Goal: Information Seeking & Learning: Learn about a topic

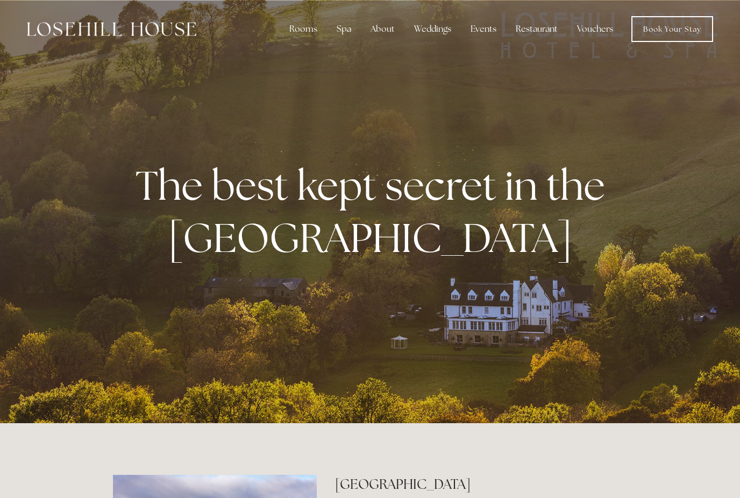
click at [385, 294] on div "The best kept secret in the Peak District" at bounding box center [370, 211] width 514 height 169
click at [384, 39] on div "About" at bounding box center [382, 29] width 41 height 22
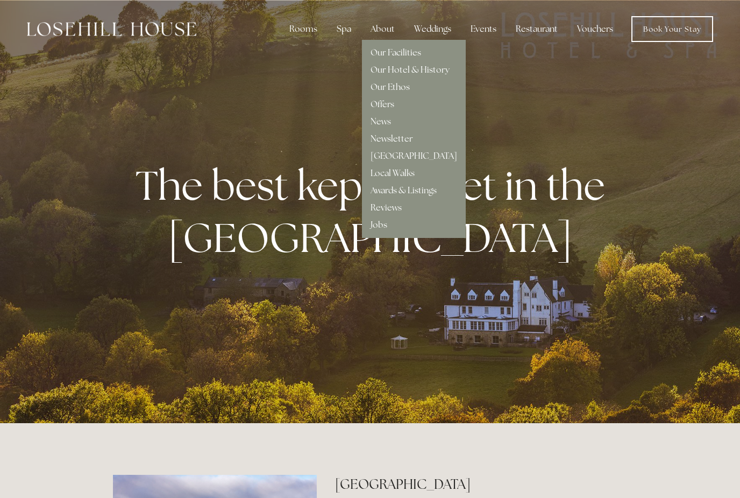
click at [428, 70] on link "Our Hotel & History" at bounding box center [410, 69] width 79 height 11
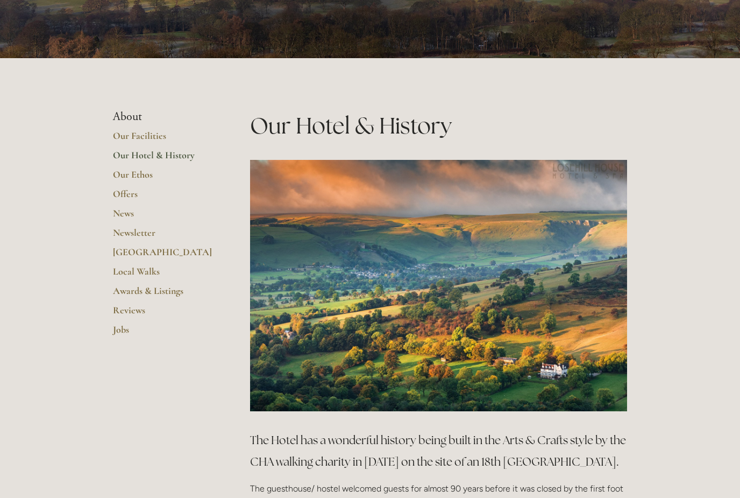
scroll to position [169, 0]
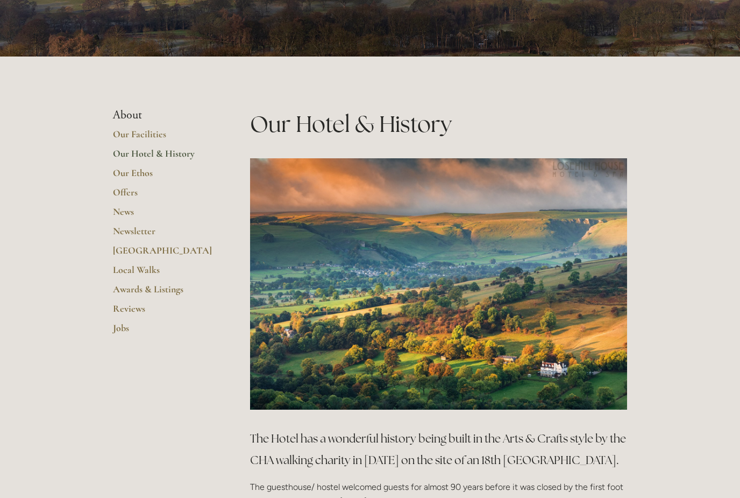
click at [135, 109] on li "About" at bounding box center [164, 115] width 103 height 14
click at [146, 175] on link "Our Ethos" at bounding box center [164, 176] width 103 height 19
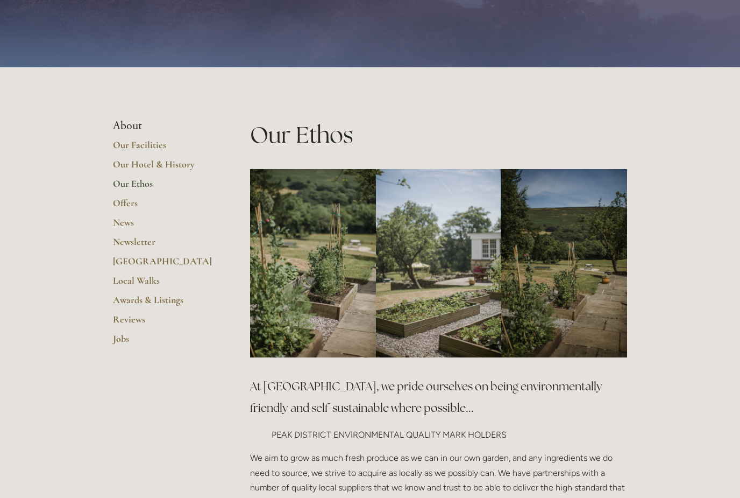
scroll to position [94, 0]
click at [132, 202] on link "Offers" at bounding box center [164, 206] width 103 height 19
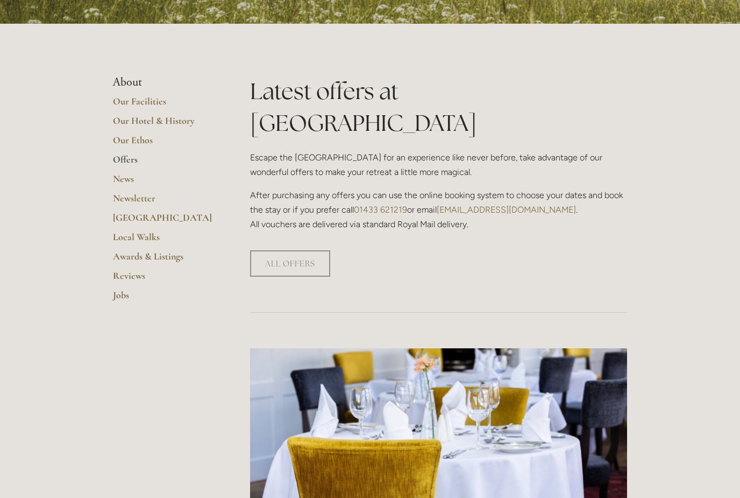
scroll to position [201, 0]
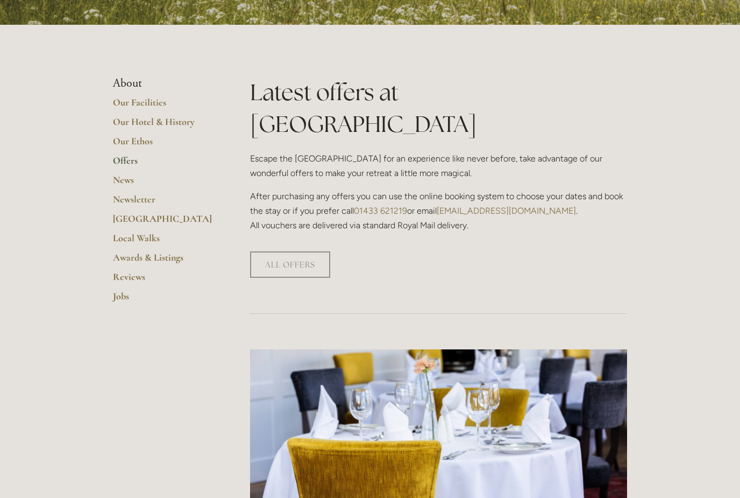
click at [299, 251] on link "ALL OFFERS" at bounding box center [290, 264] width 80 height 26
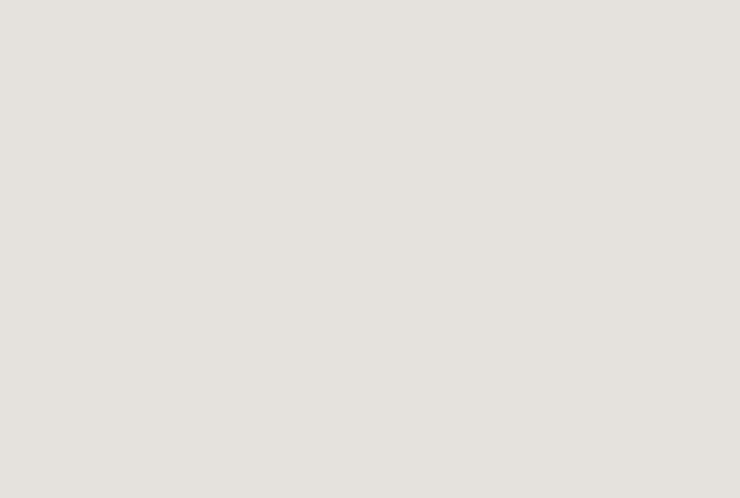
scroll to position [1102, 0]
